Goal: Check status: Check status

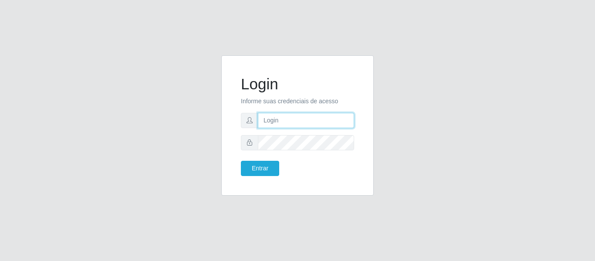
click at [315, 120] on input "text" at bounding box center [306, 120] width 96 height 15
type input "[EMAIL_ADDRESS][DOMAIN_NAME]"
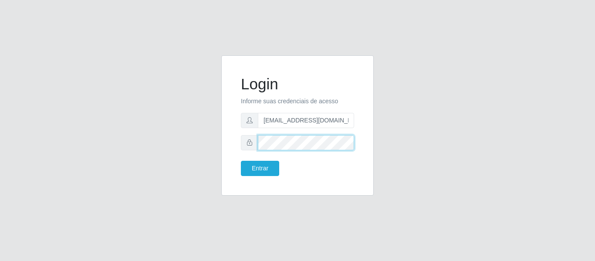
click at [241, 161] on button "Entrar" at bounding box center [260, 168] width 38 height 15
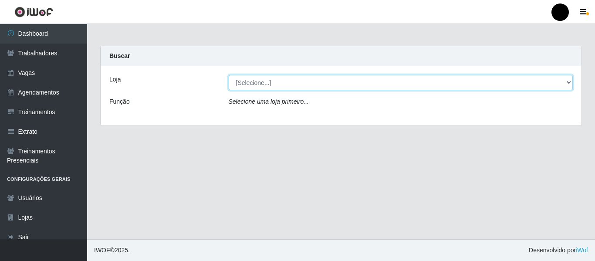
click at [568, 82] on select "[Selecione...] SuperFácil Atacado - Emaús SuperFácil Atacado - Rodoviária Super…" at bounding box center [401, 82] width 345 height 15
select select "408"
click at [229, 75] on select "[Selecione...] SuperFácil Atacado - Emaús SuperFácil Atacado - Rodoviária Super…" at bounding box center [401, 82] width 345 height 15
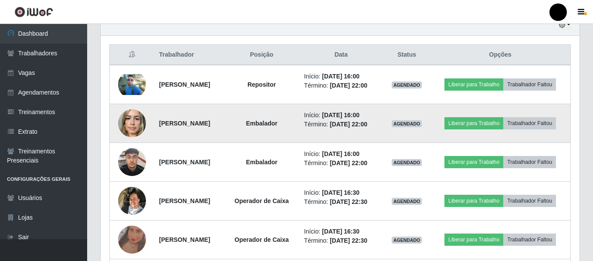
scroll to position [304, 0]
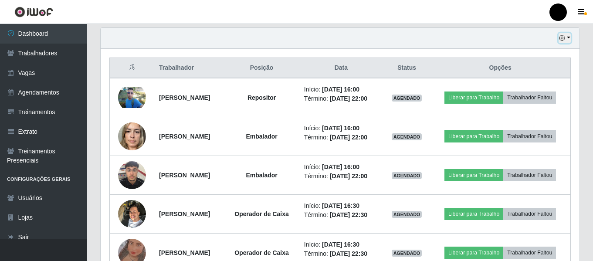
click at [566, 37] on button "button" at bounding box center [564, 38] width 12 height 10
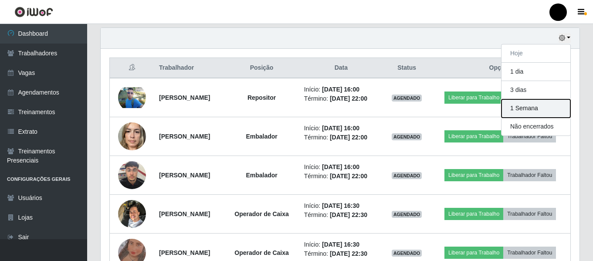
click at [550, 110] on button "1 Semana" at bounding box center [535, 108] width 69 height 18
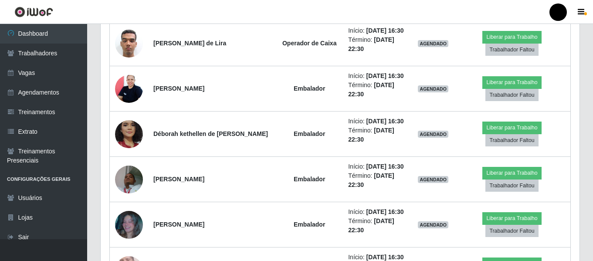
scroll to position [2133, 0]
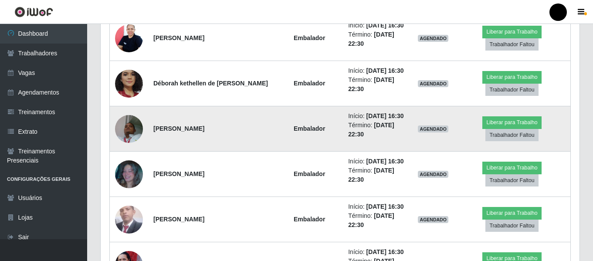
click at [129, 135] on img at bounding box center [129, 128] width 28 height 37
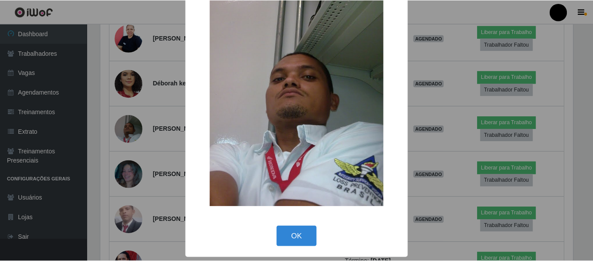
scroll to position [47, 0]
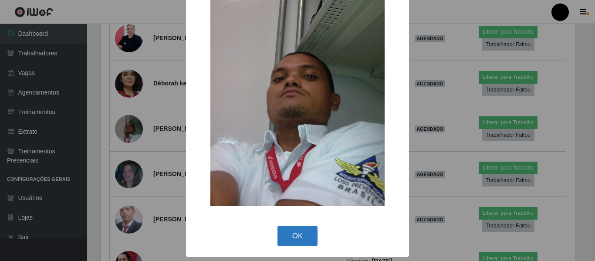
click at [297, 234] on button "OK" at bounding box center [297, 236] width 41 height 20
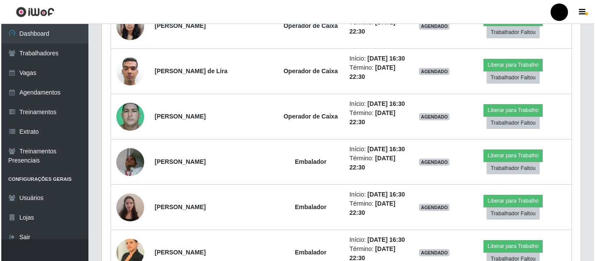
scroll to position [2917, 0]
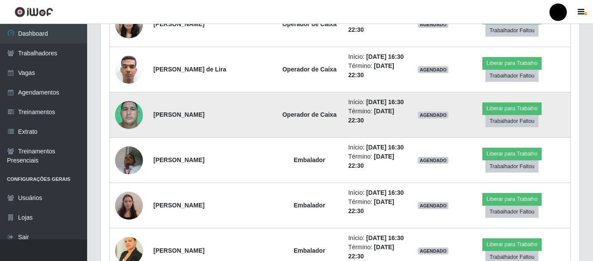
click at [120, 120] on img at bounding box center [129, 115] width 28 height 62
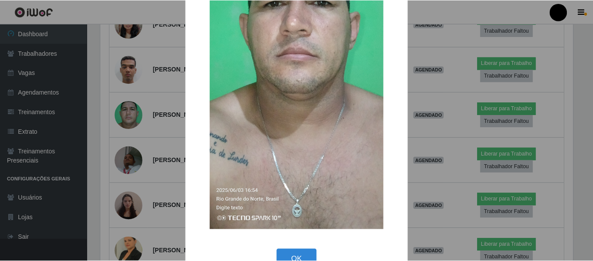
scroll to position [203, 0]
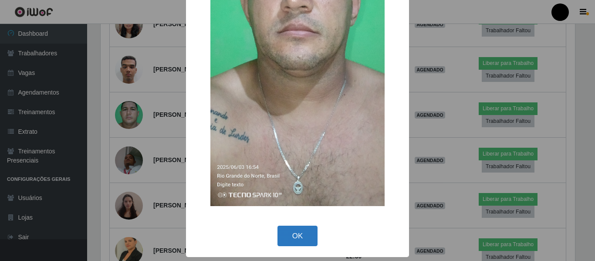
click at [298, 236] on button "OK" at bounding box center [297, 236] width 41 height 20
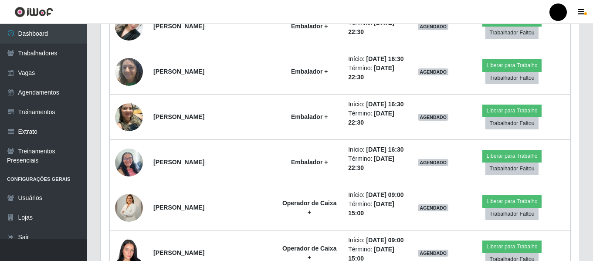
scroll to position [4093, 0]
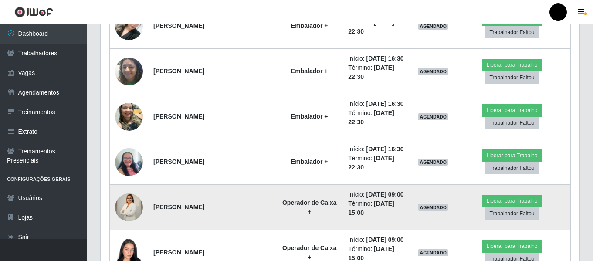
click at [126, 209] on img at bounding box center [129, 207] width 28 height 49
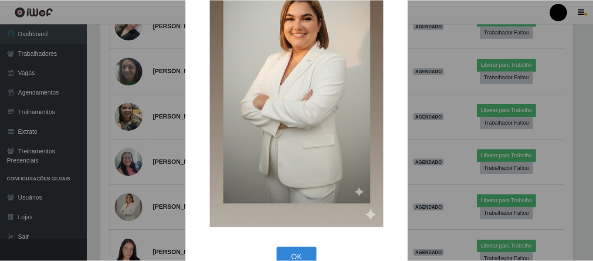
scroll to position [120, 0]
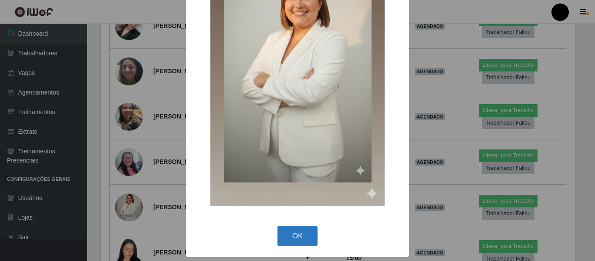
click at [297, 236] on button "OK" at bounding box center [297, 236] width 41 height 20
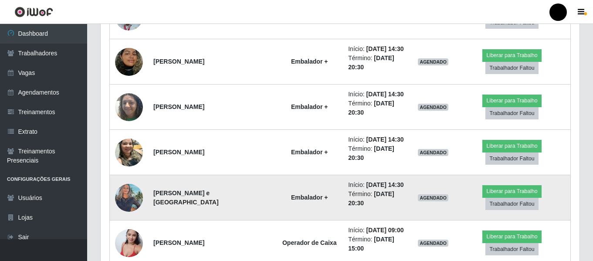
scroll to position [4964, 0]
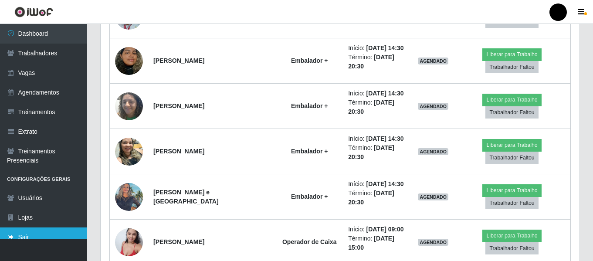
click at [57, 236] on link "Sair" at bounding box center [43, 237] width 87 height 20
